Goal: Download file/media

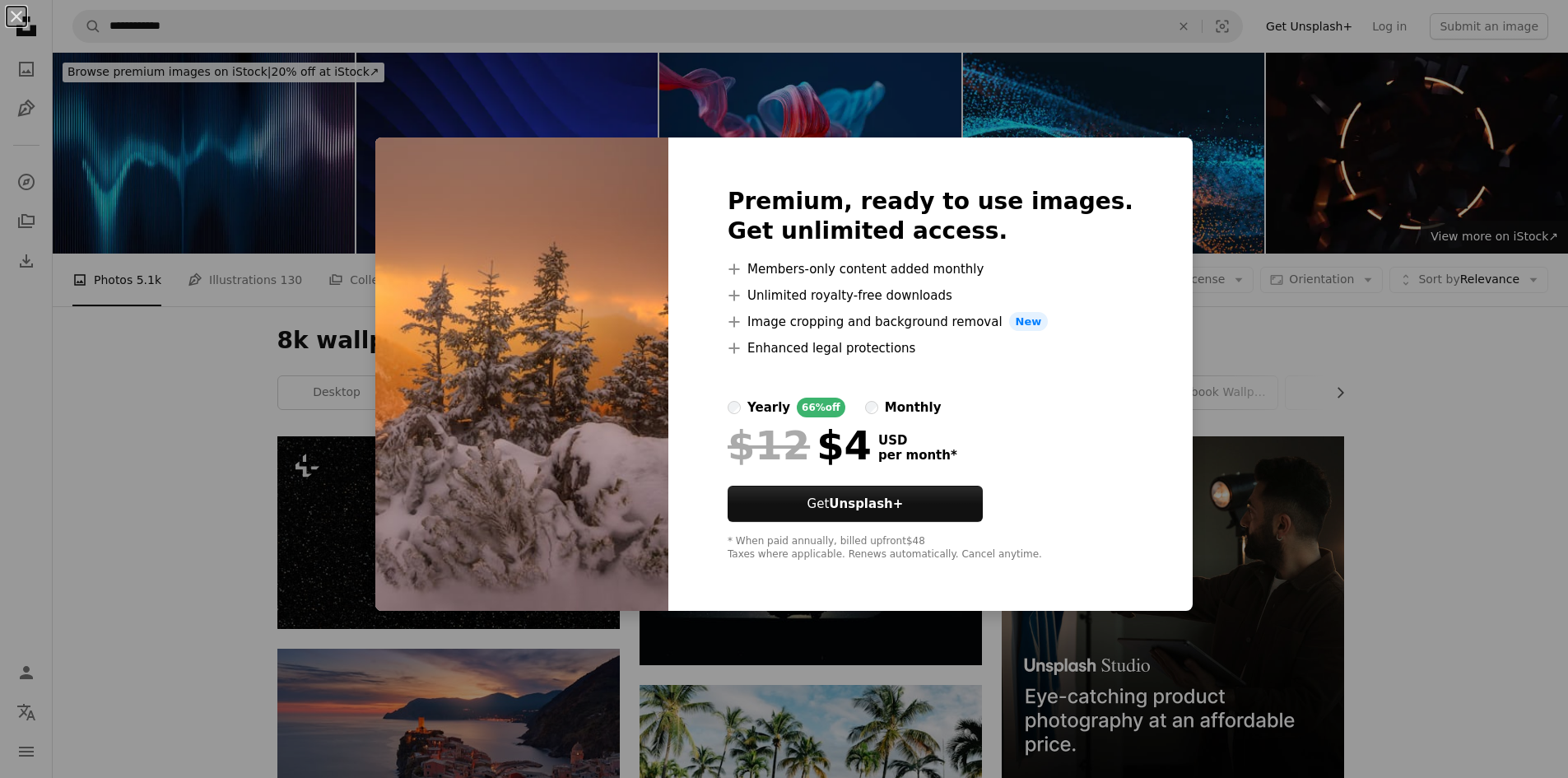
scroll to position [3456, 0]
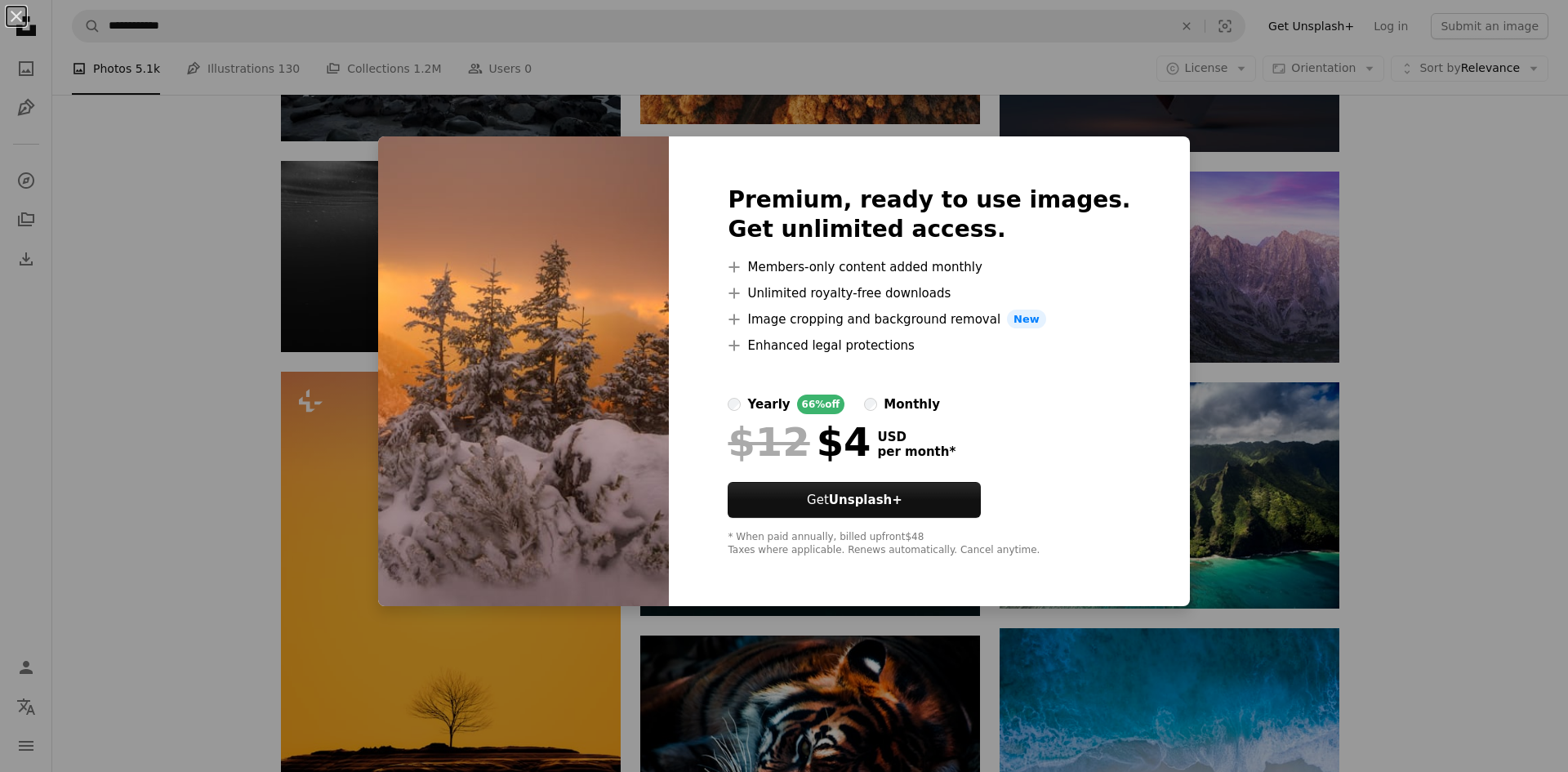
click at [1477, 457] on div "An X shape Premium, ready to use images. Get unlimited access. A plus sign Memb…" at bounding box center [784, 386] width 1568 height 772
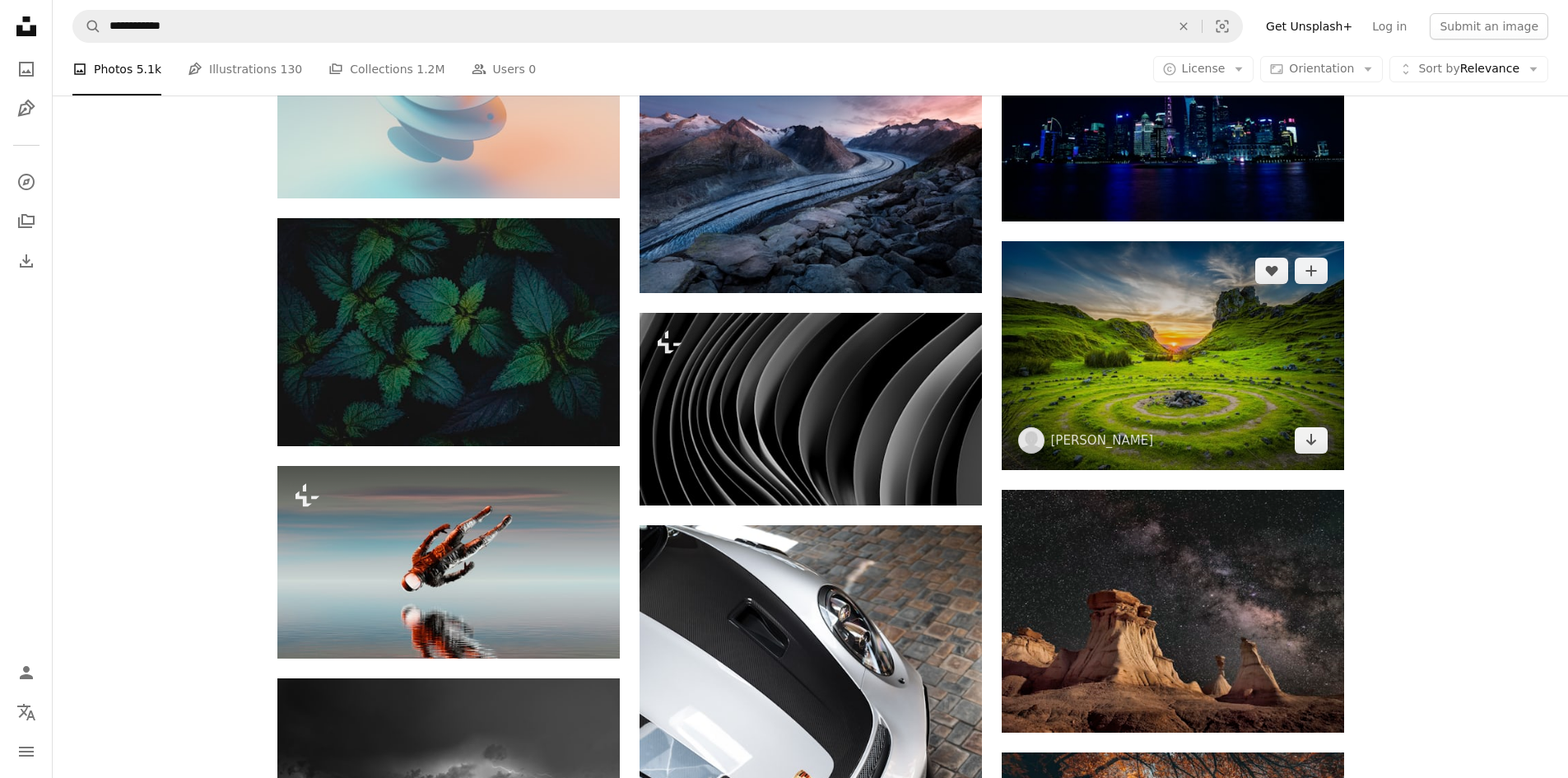
scroll to position [9214, 0]
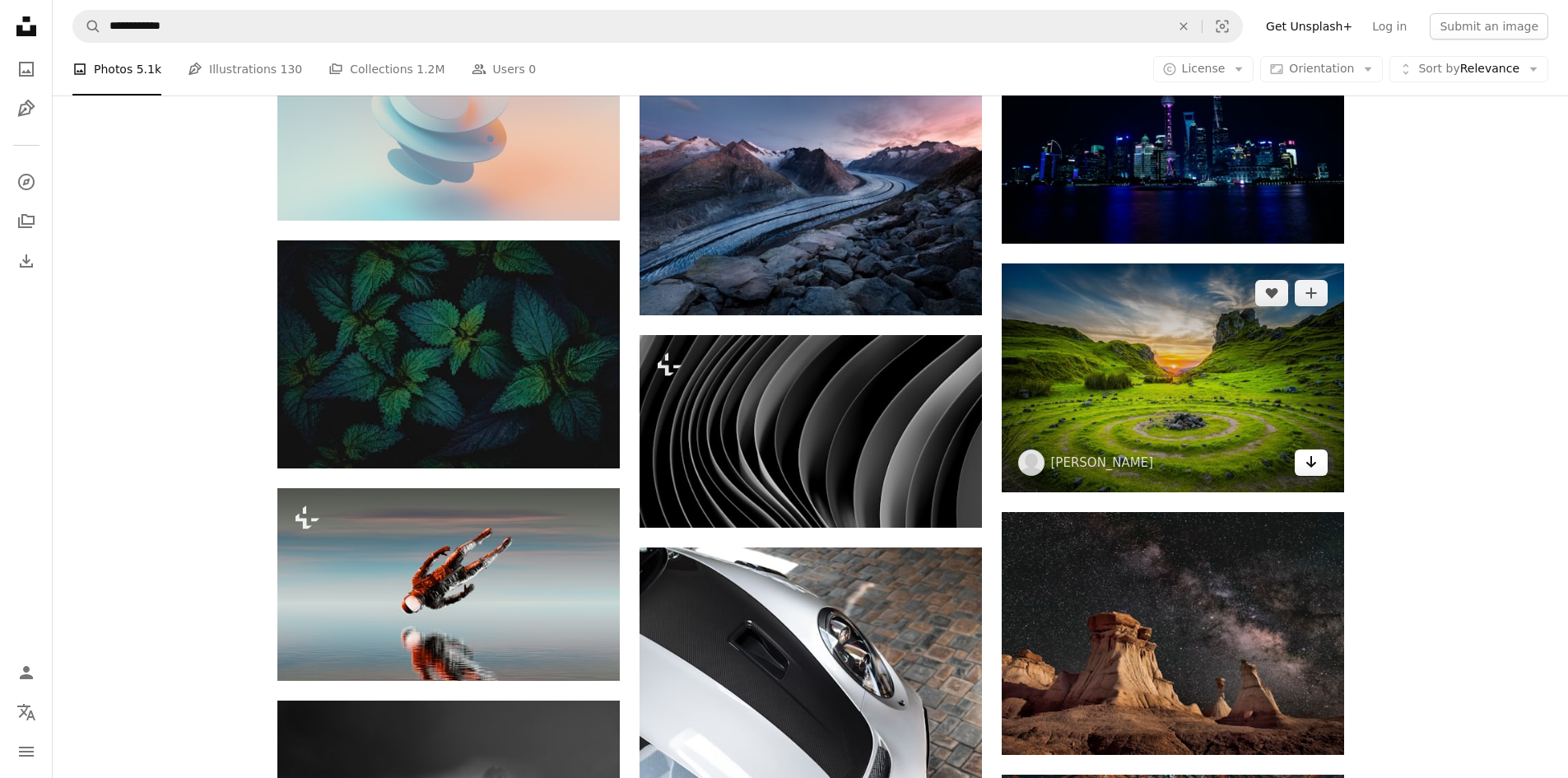
click at [1310, 461] on icon "Arrow pointing down" at bounding box center [1311, 461] width 13 height 20
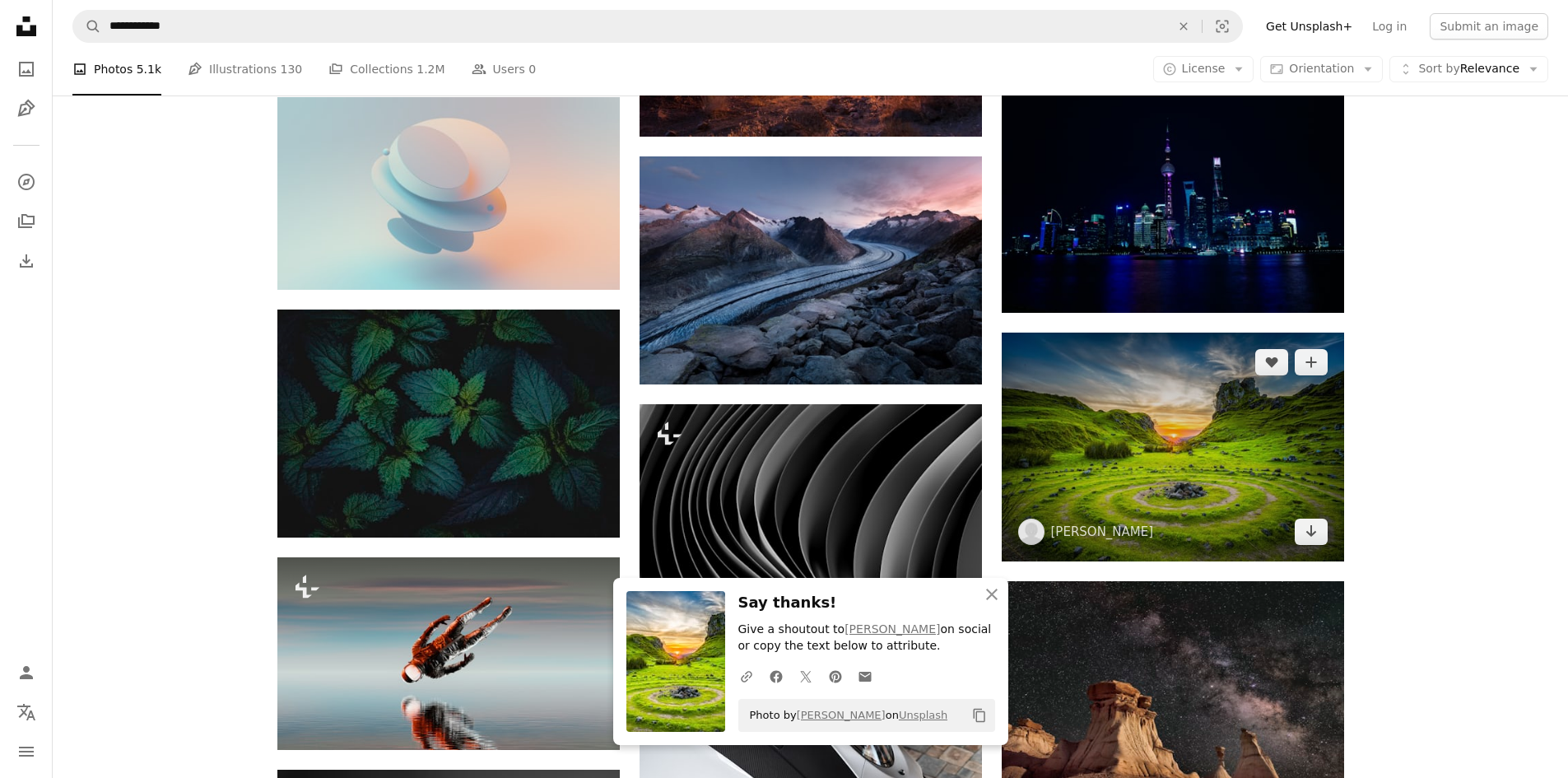
scroll to position [9132, 0]
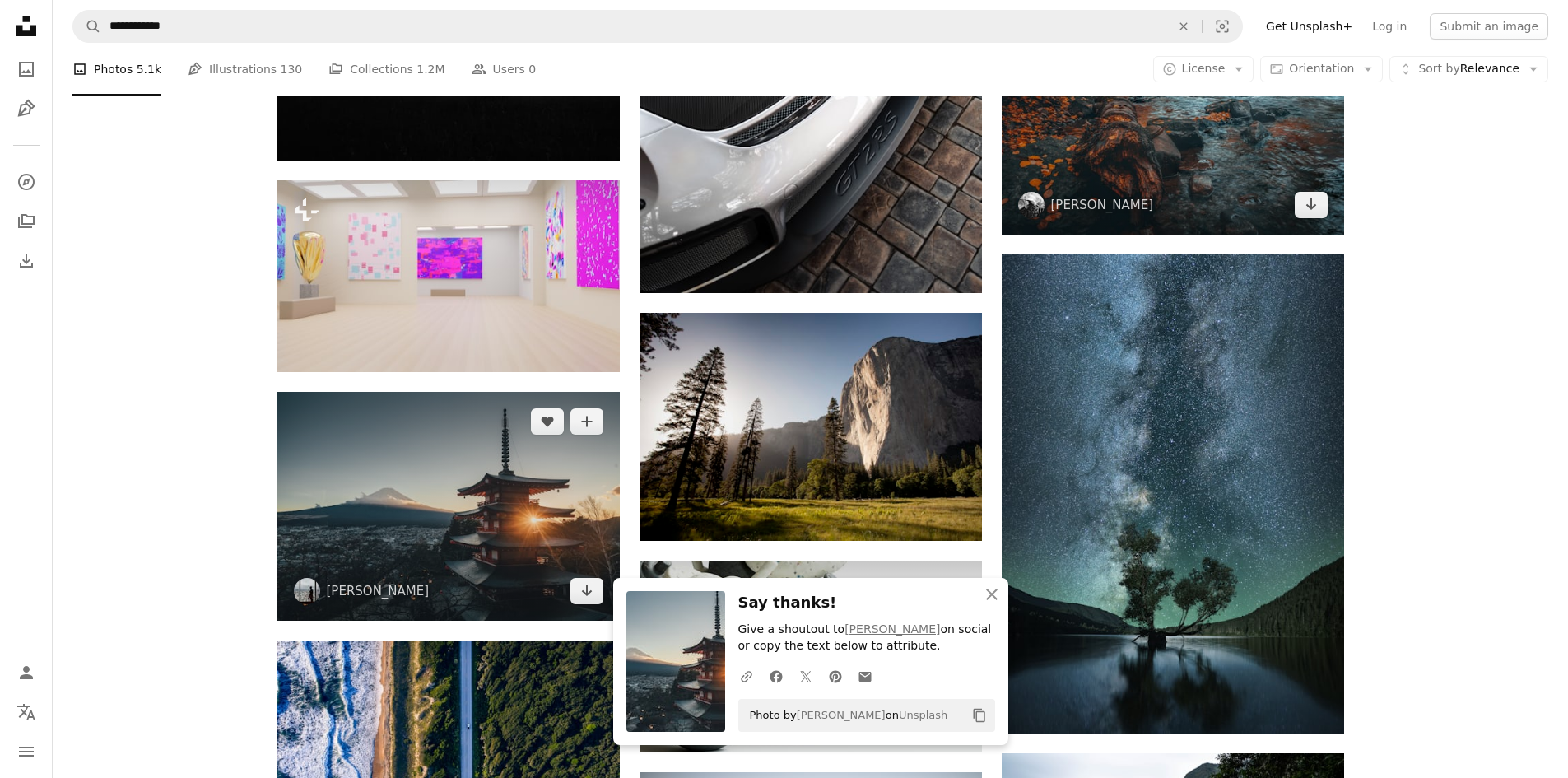
scroll to position [9956, 0]
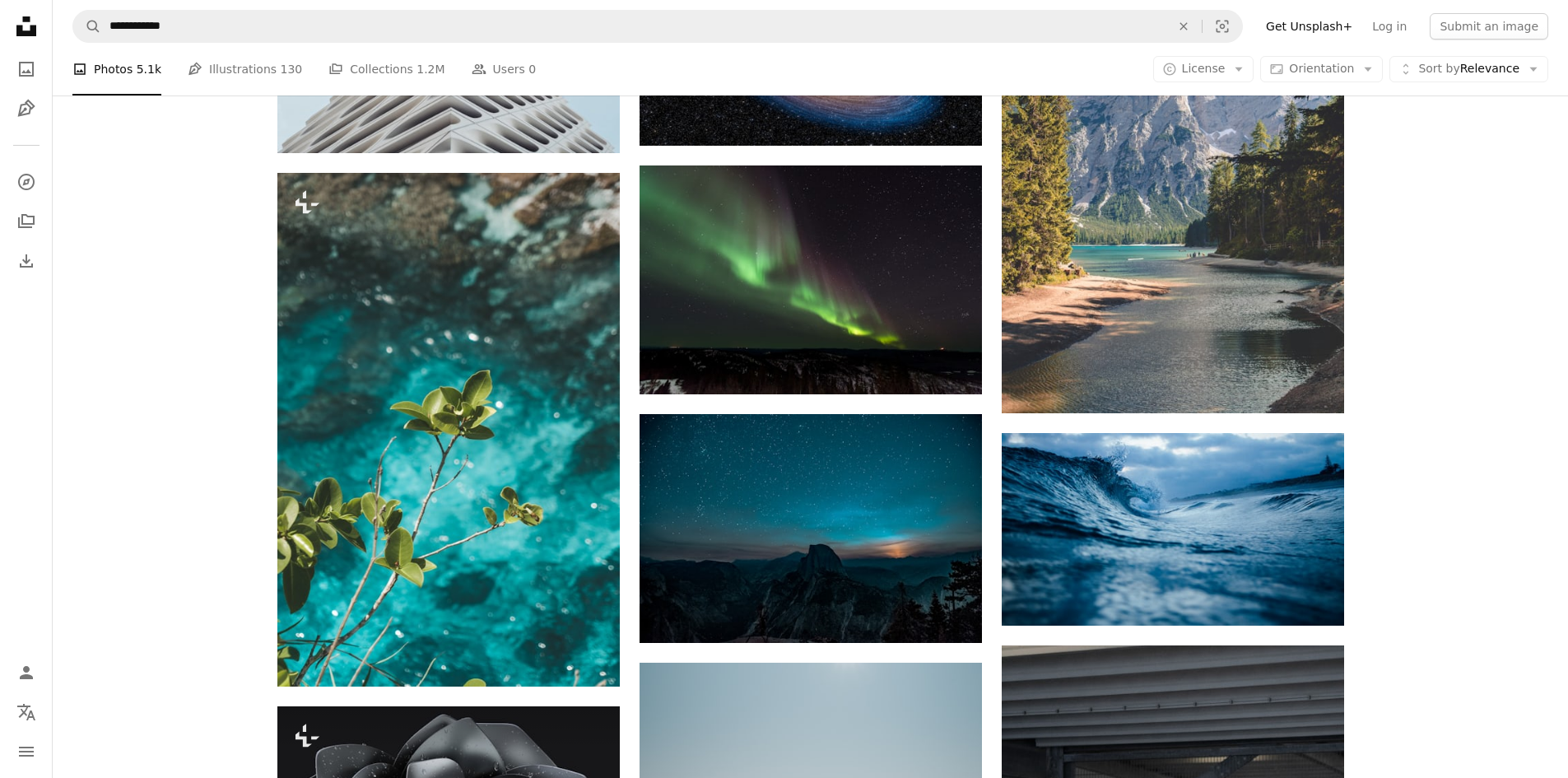
scroll to position [17114, 0]
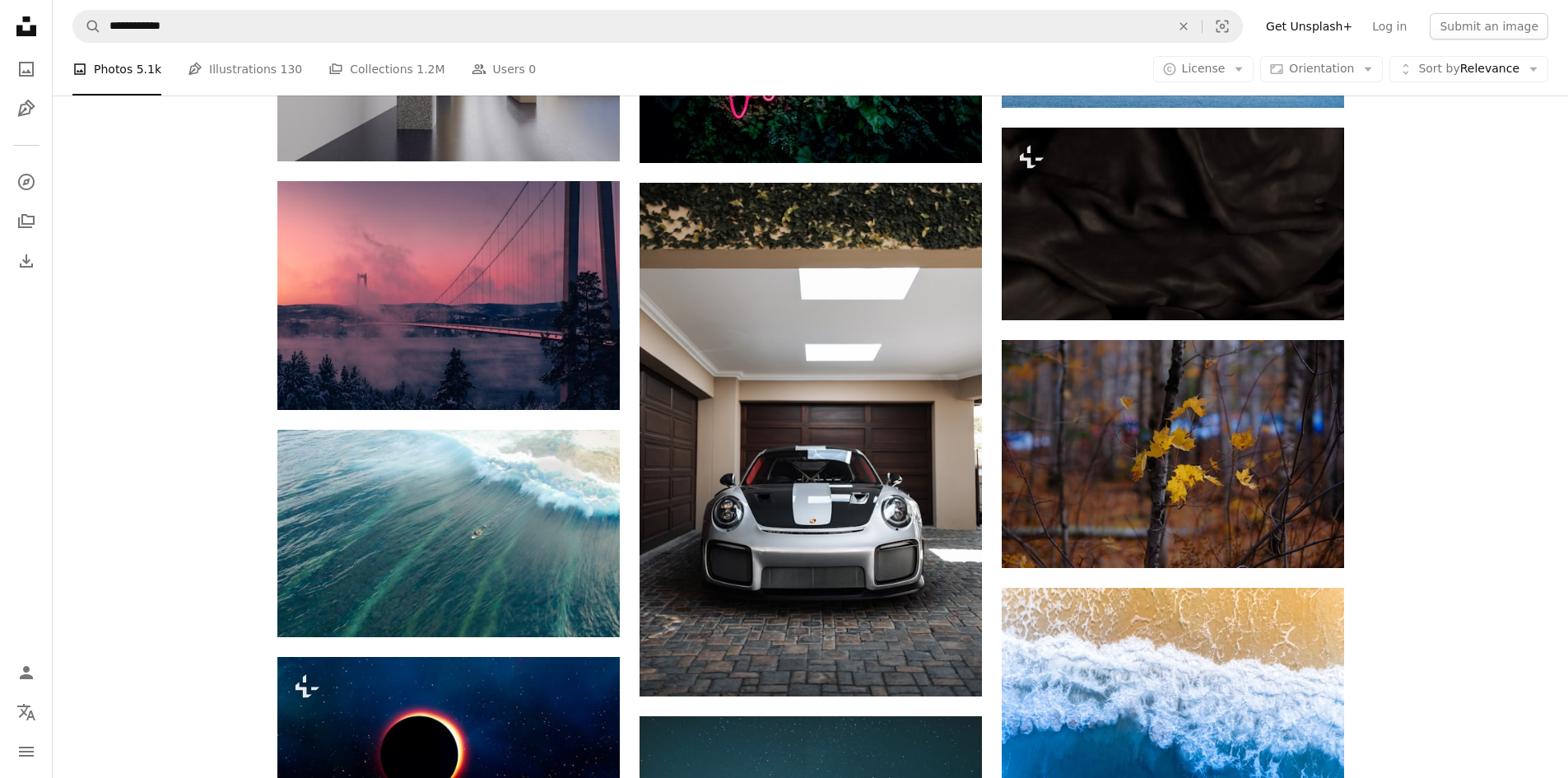
scroll to position [19995, 0]
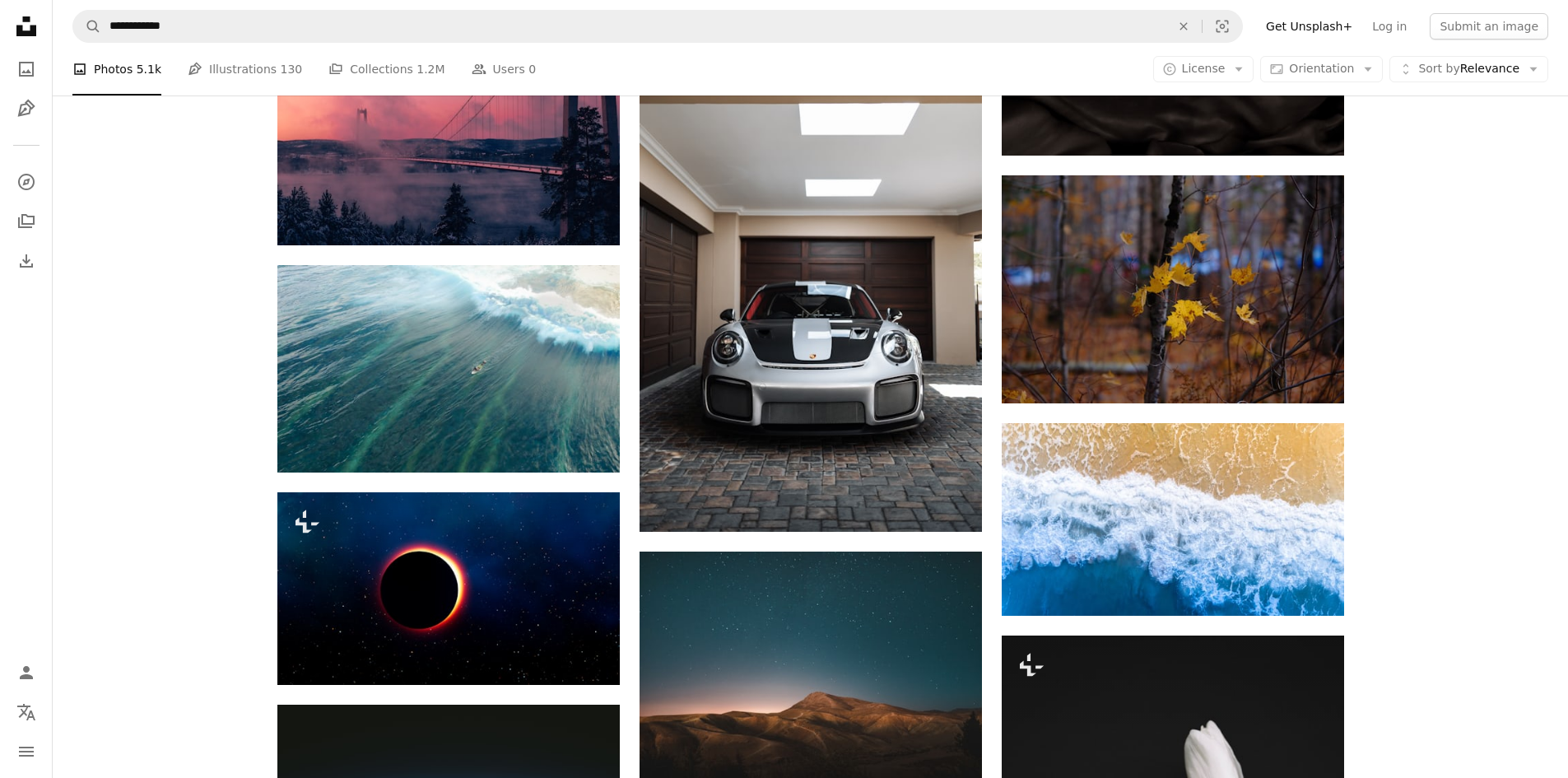
drag, startPoint x: 500, startPoint y: 429, endPoint x: 591, endPoint y: 522, distance: 130.1
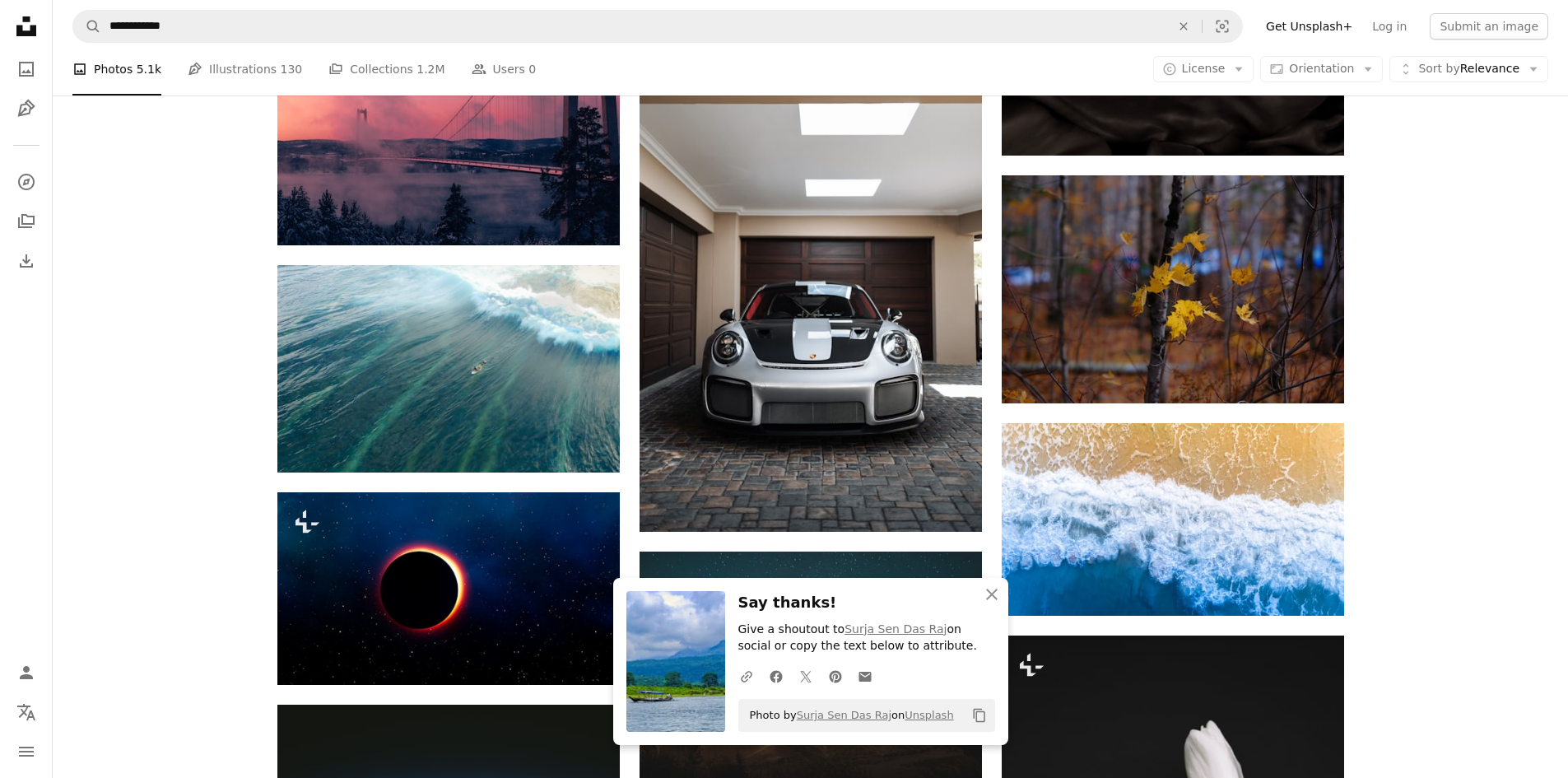
click at [986, 597] on icon "An X shape" at bounding box center [991, 594] width 20 height 20
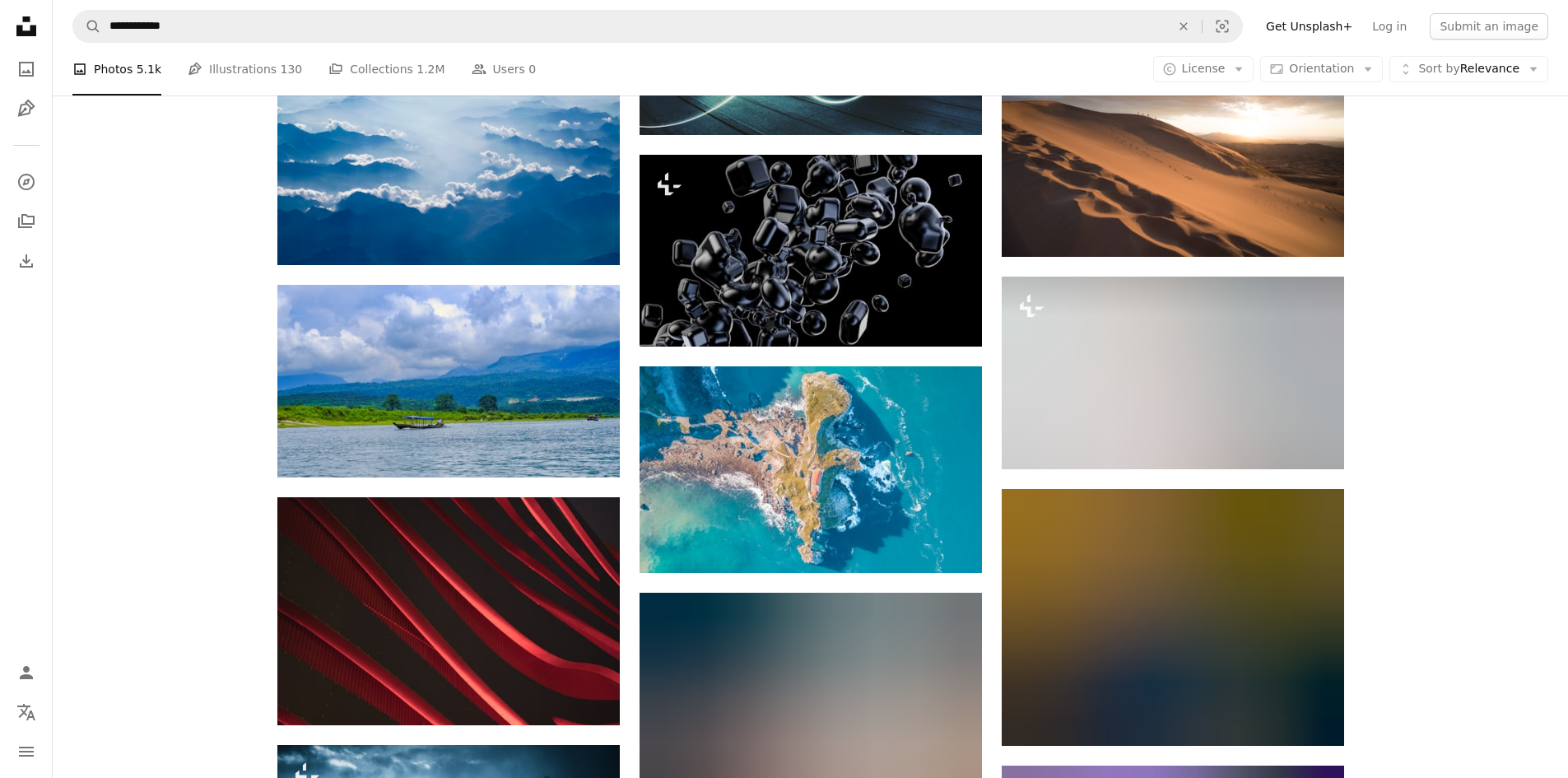
scroll to position [21147, 0]
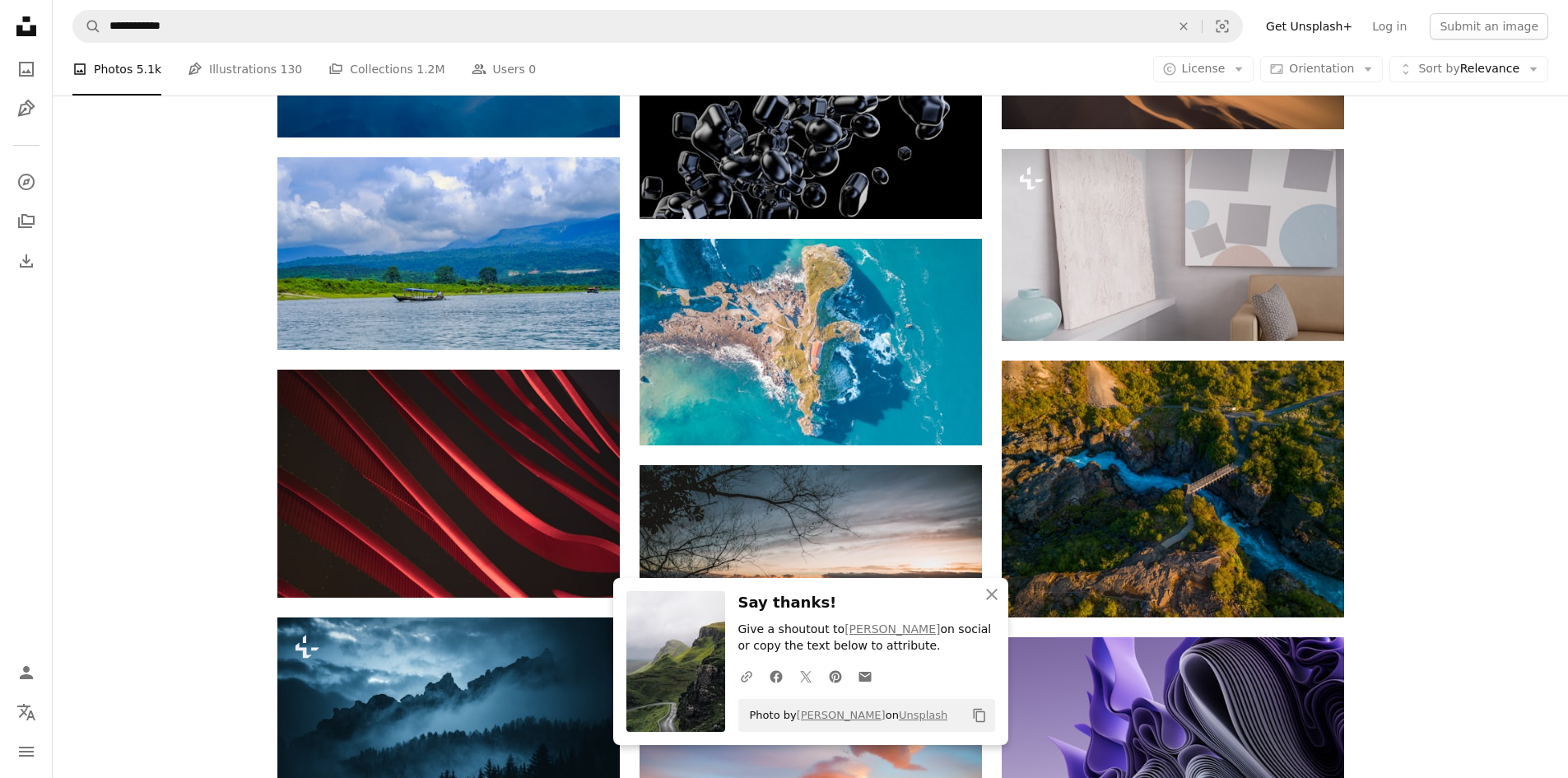
scroll to position [21312, 0]
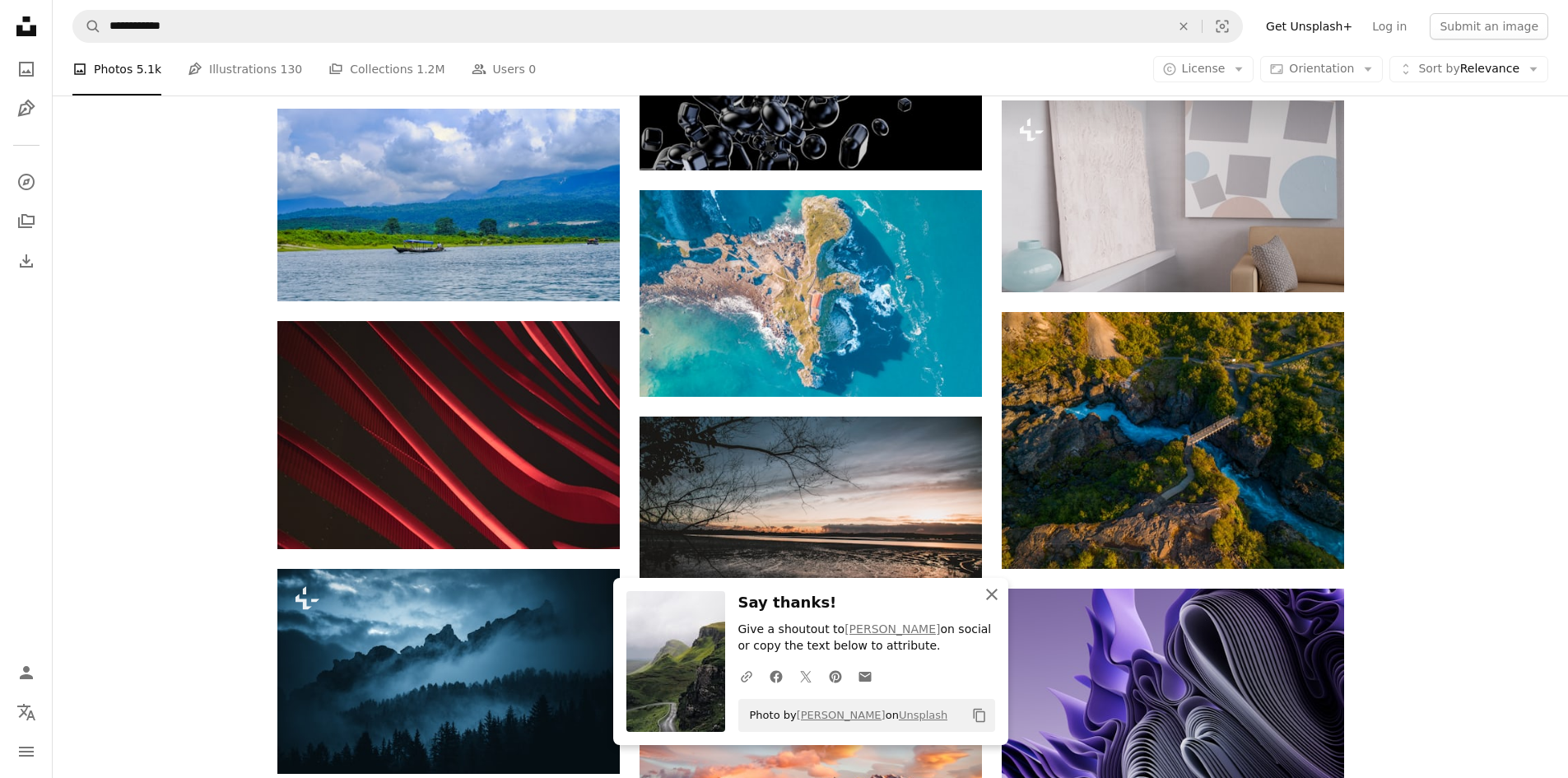
click at [990, 592] on icon "button" at bounding box center [992, 595] width 12 height 12
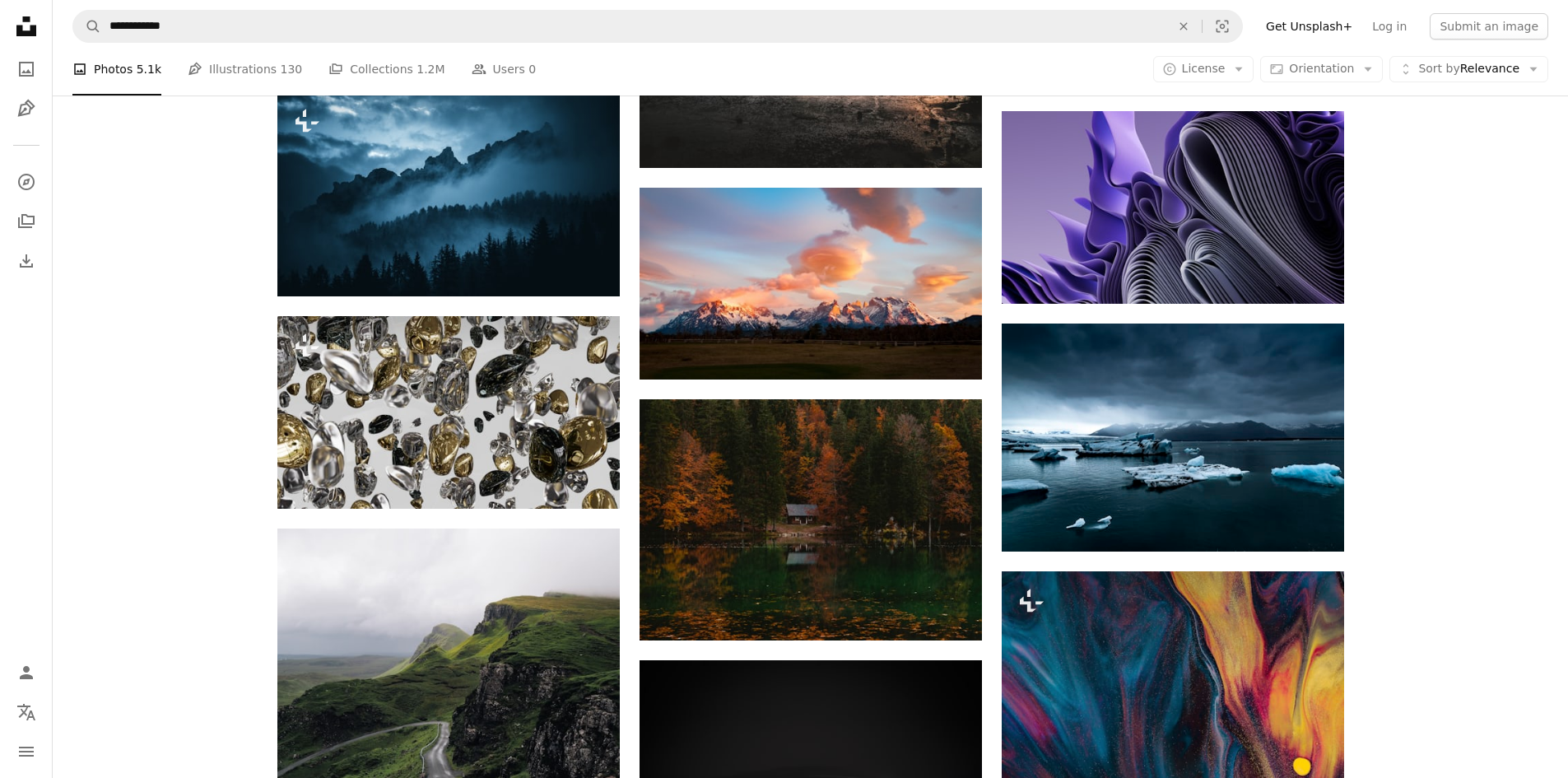
scroll to position [21805, 0]
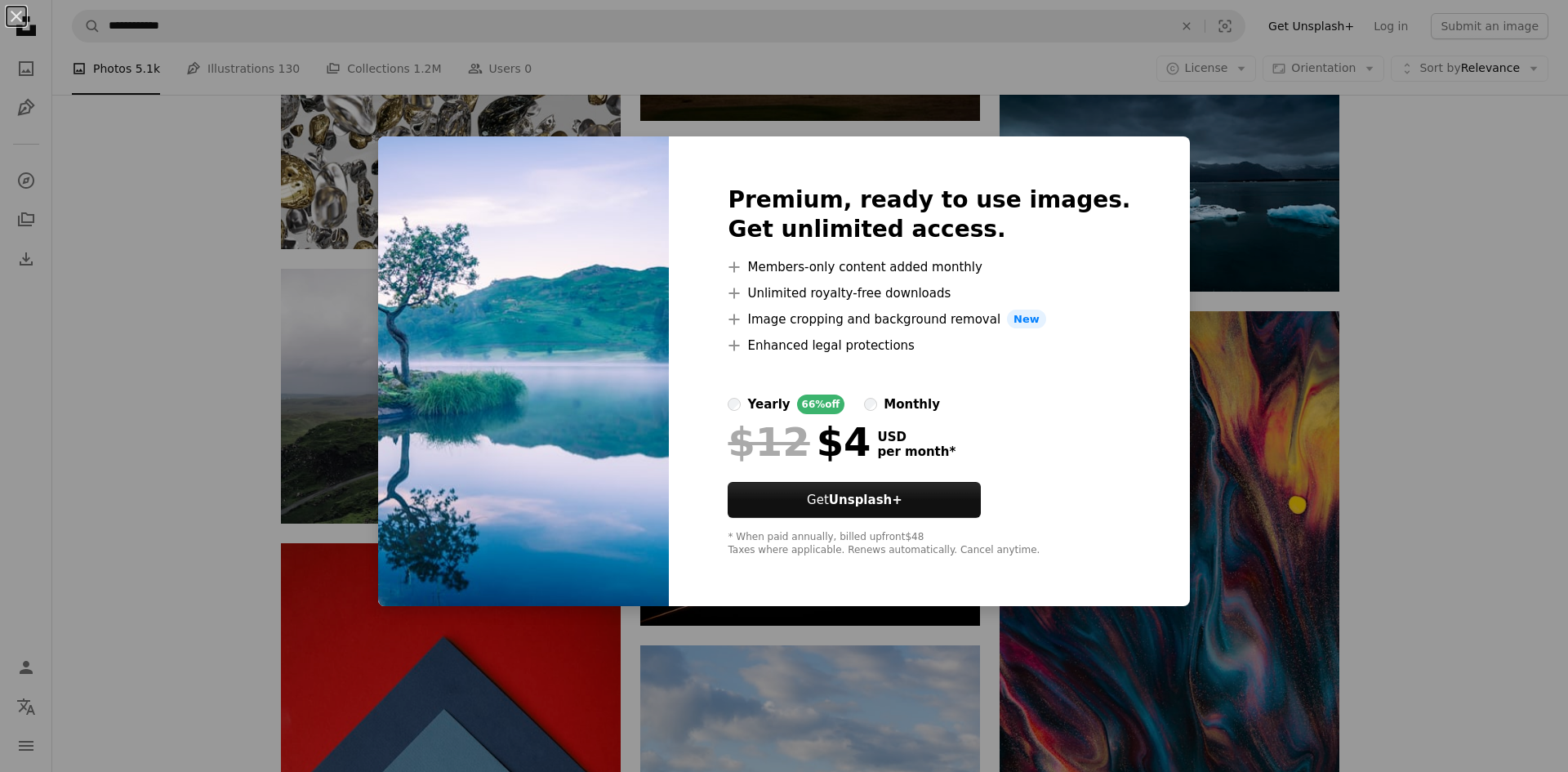
scroll to position [21882, 0]
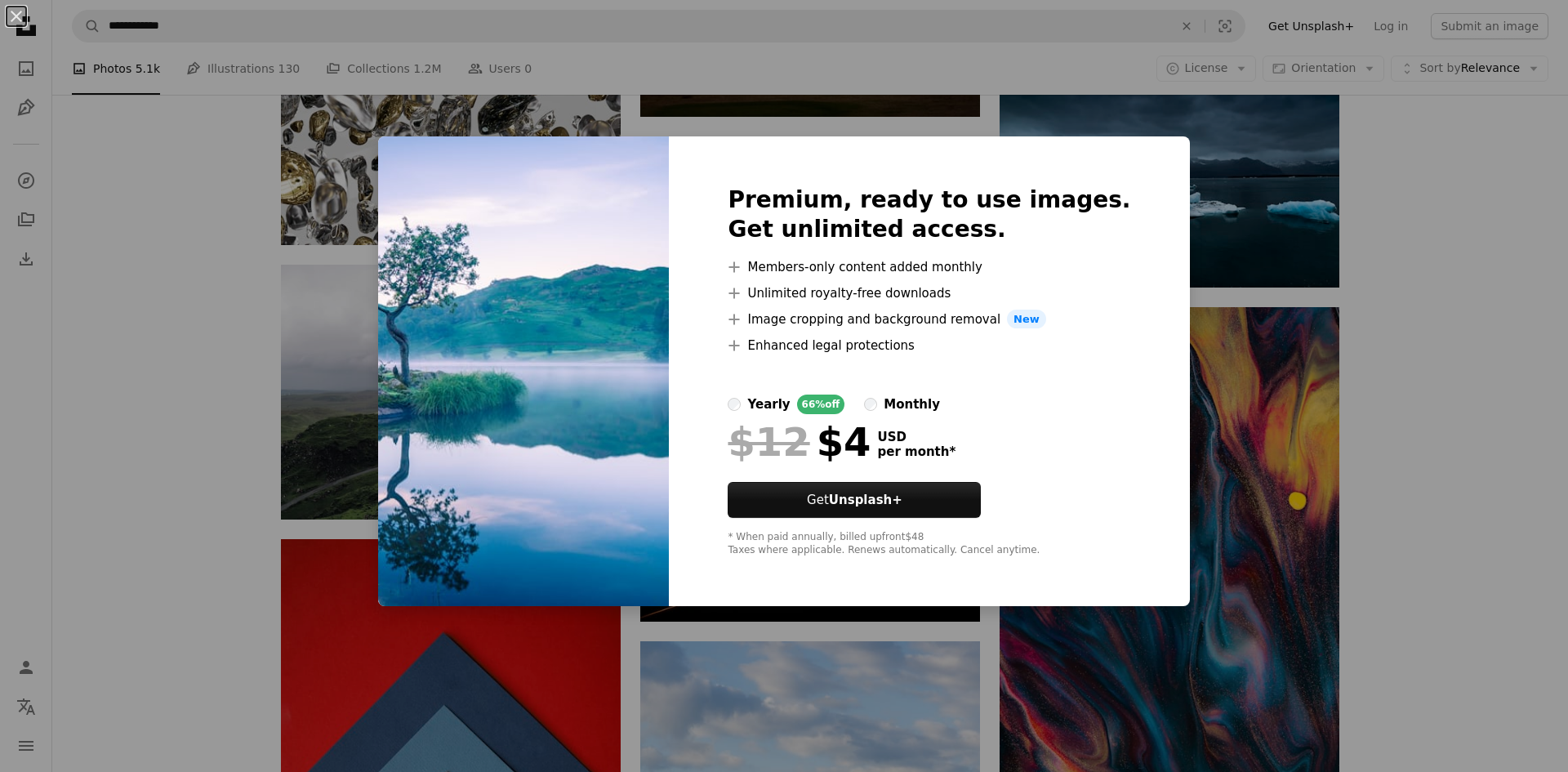
click at [1467, 395] on div "An X shape Premium, ready to use images. Get unlimited access. A plus sign Memb…" at bounding box center [784, 386] width 1568 height 772
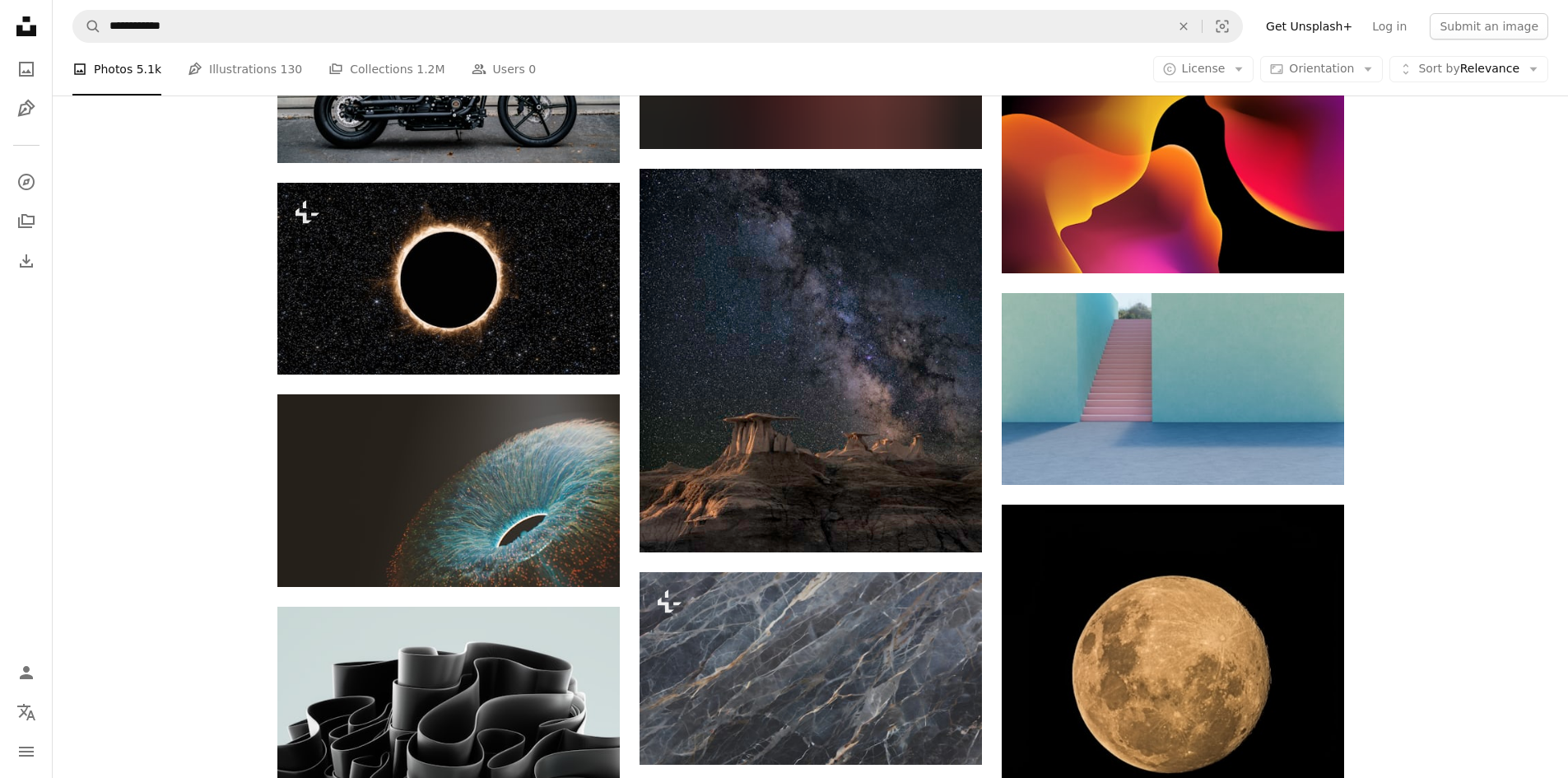
scroll to position [23452, 0]
